Goal: Transaction & Acquisition: Purchase product/service

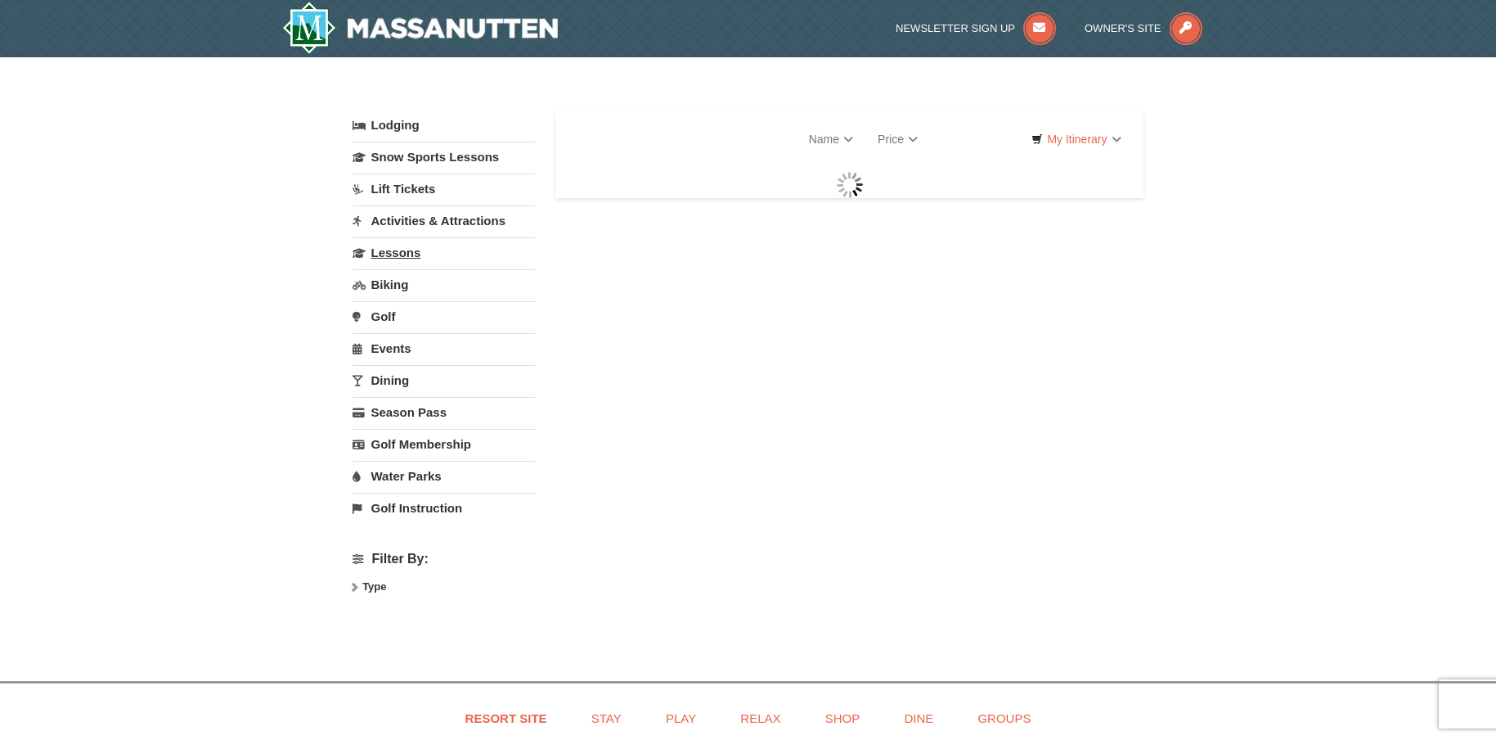
select select "9"
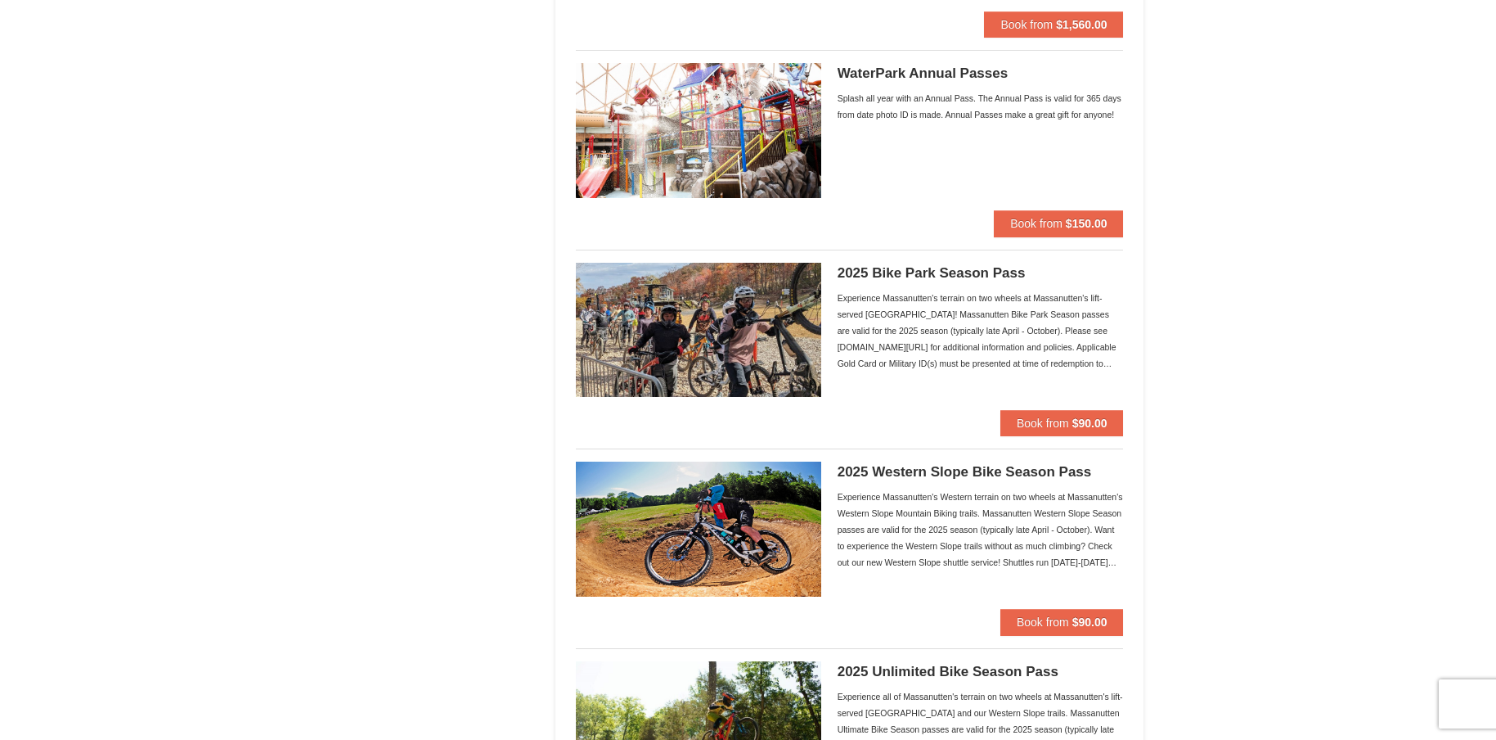
scroll to position [1309, 0]
click at [1034, 218] on span "Book from" at bounding box center [1036, 222] width 52 height 13
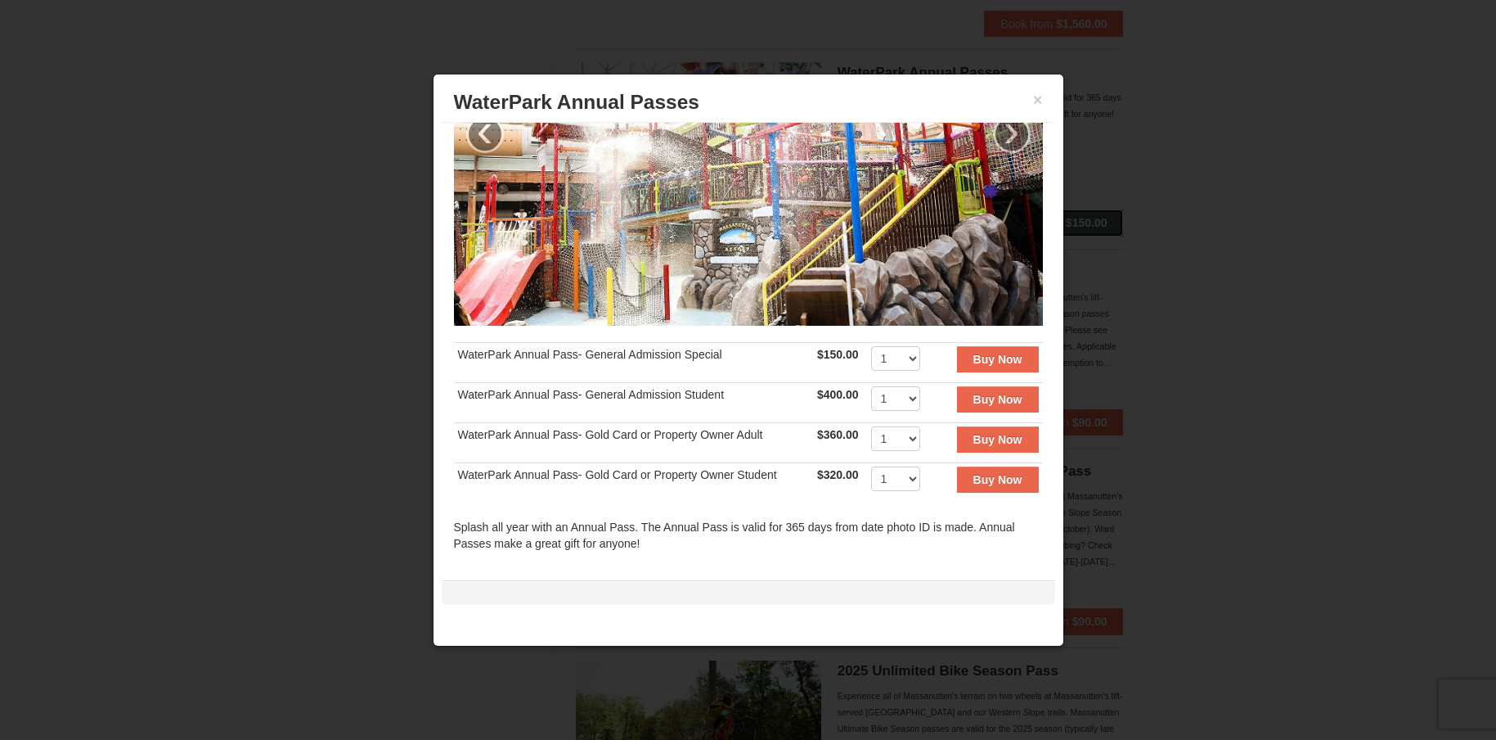
scroll to position [164, 0]
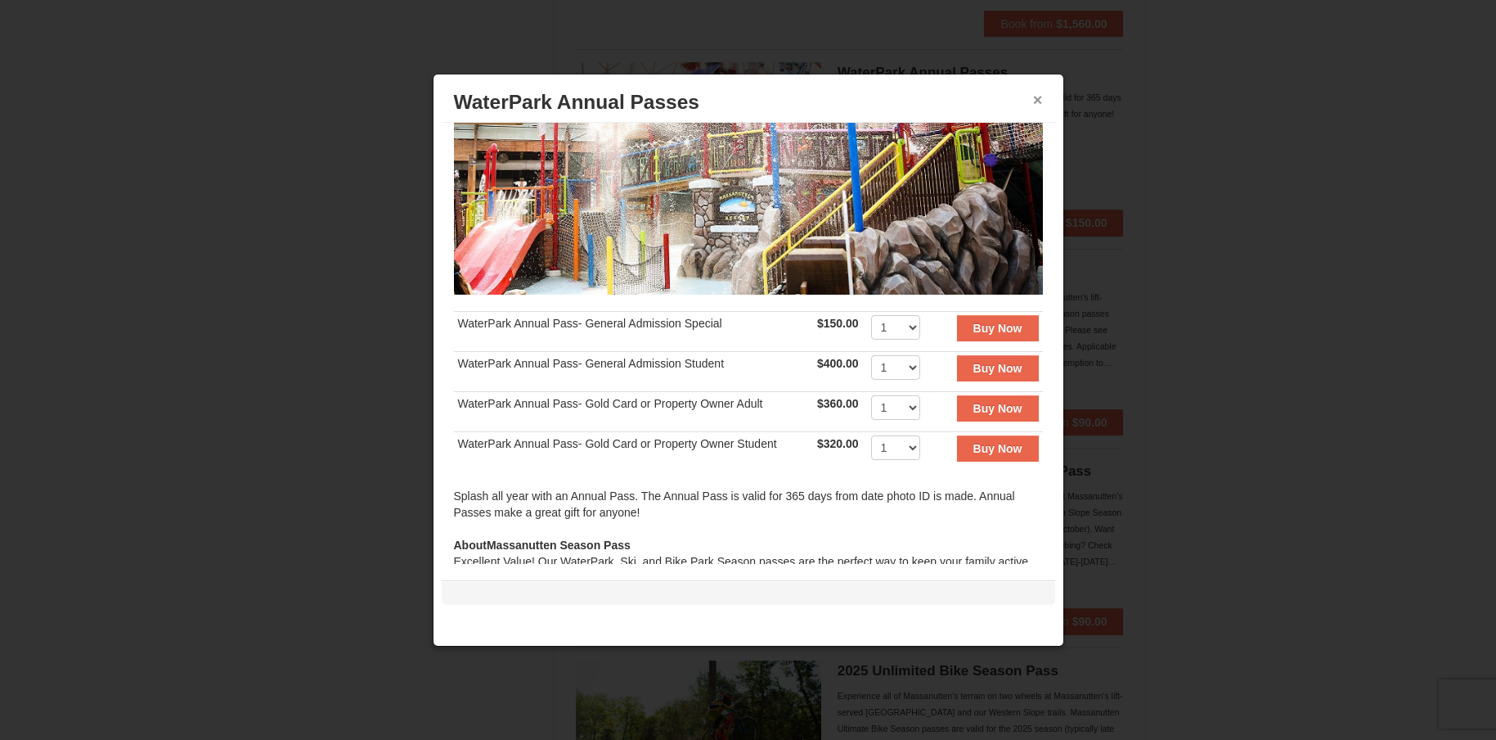
click at [1038, 95] on button "×" at bounding box center [1038, 100] width 10 height 16
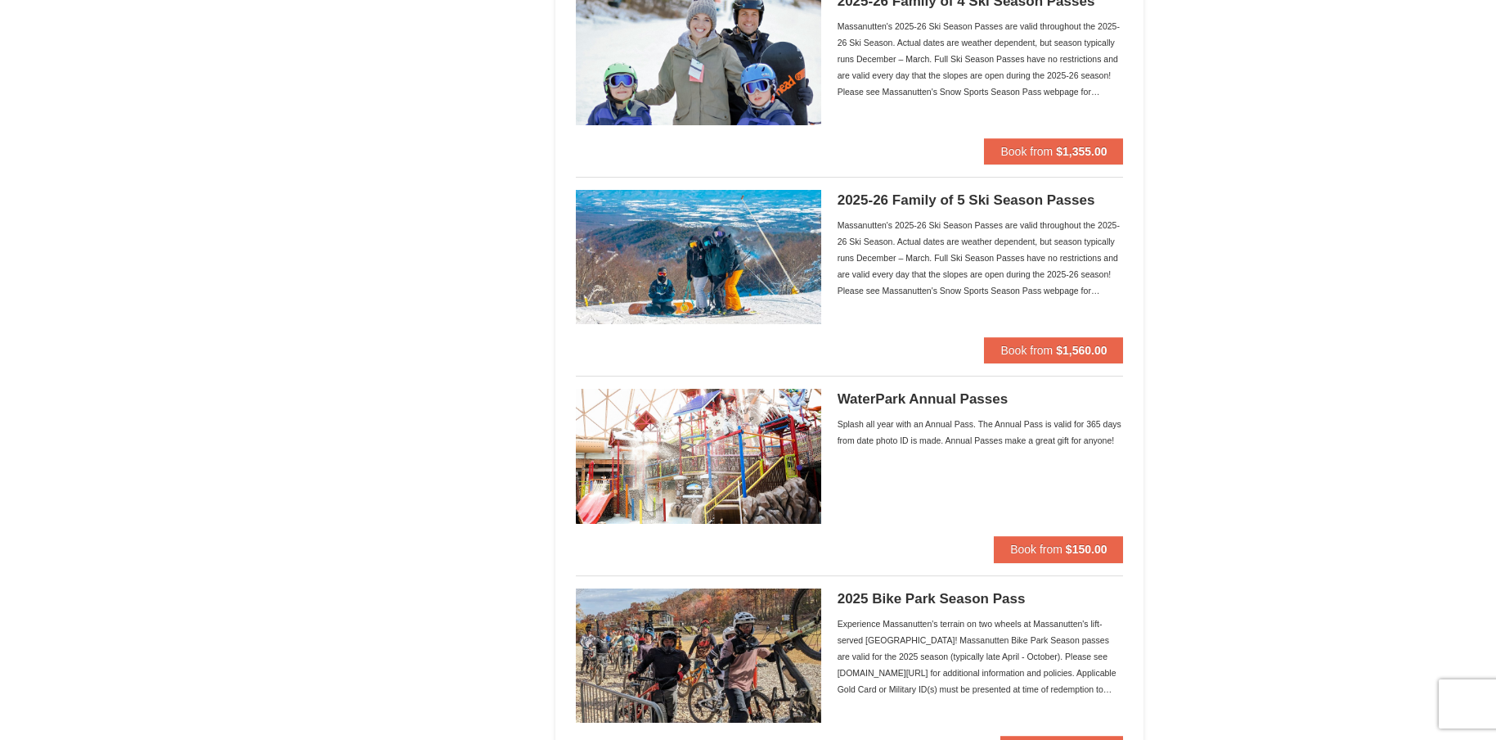
scroll to position [982, 0]
click at [1068, 547] on strong "$150.00" at bounding box center [1087, 549] width 42 height 13
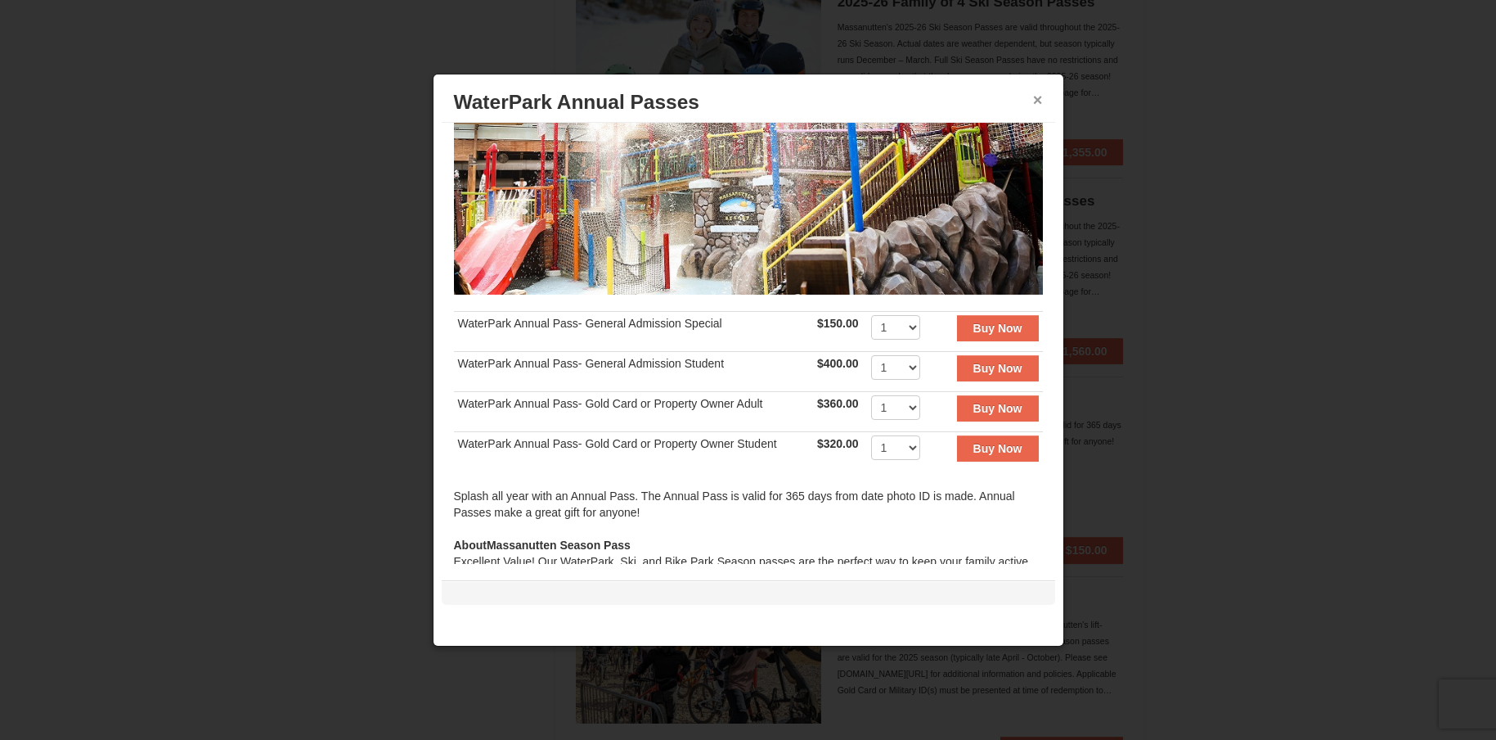
click at [1038, 98] on button "×" at bounding box center [1038, 100] width 10 height 16
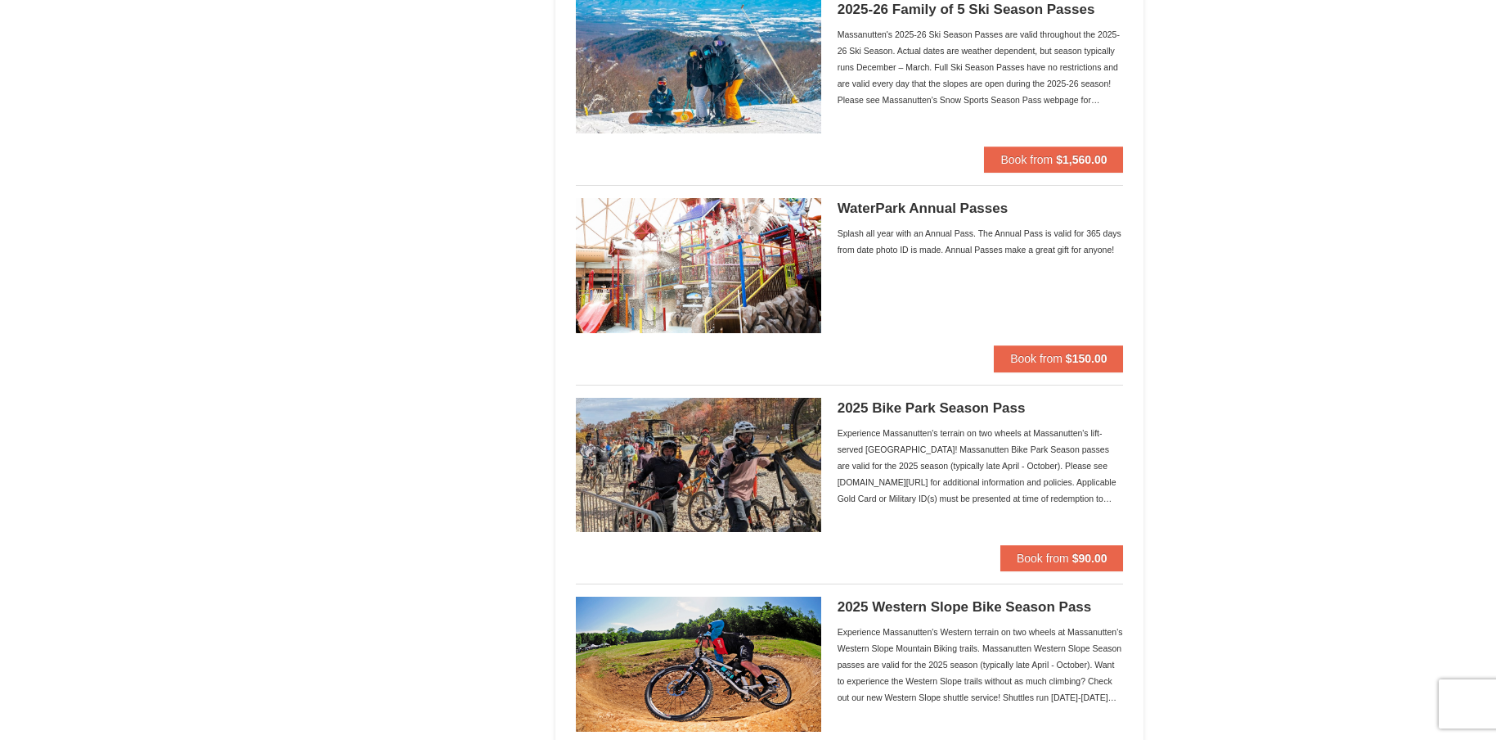
scroll to position [1145, 0]
